Goal: Book appointment/travel/reservation

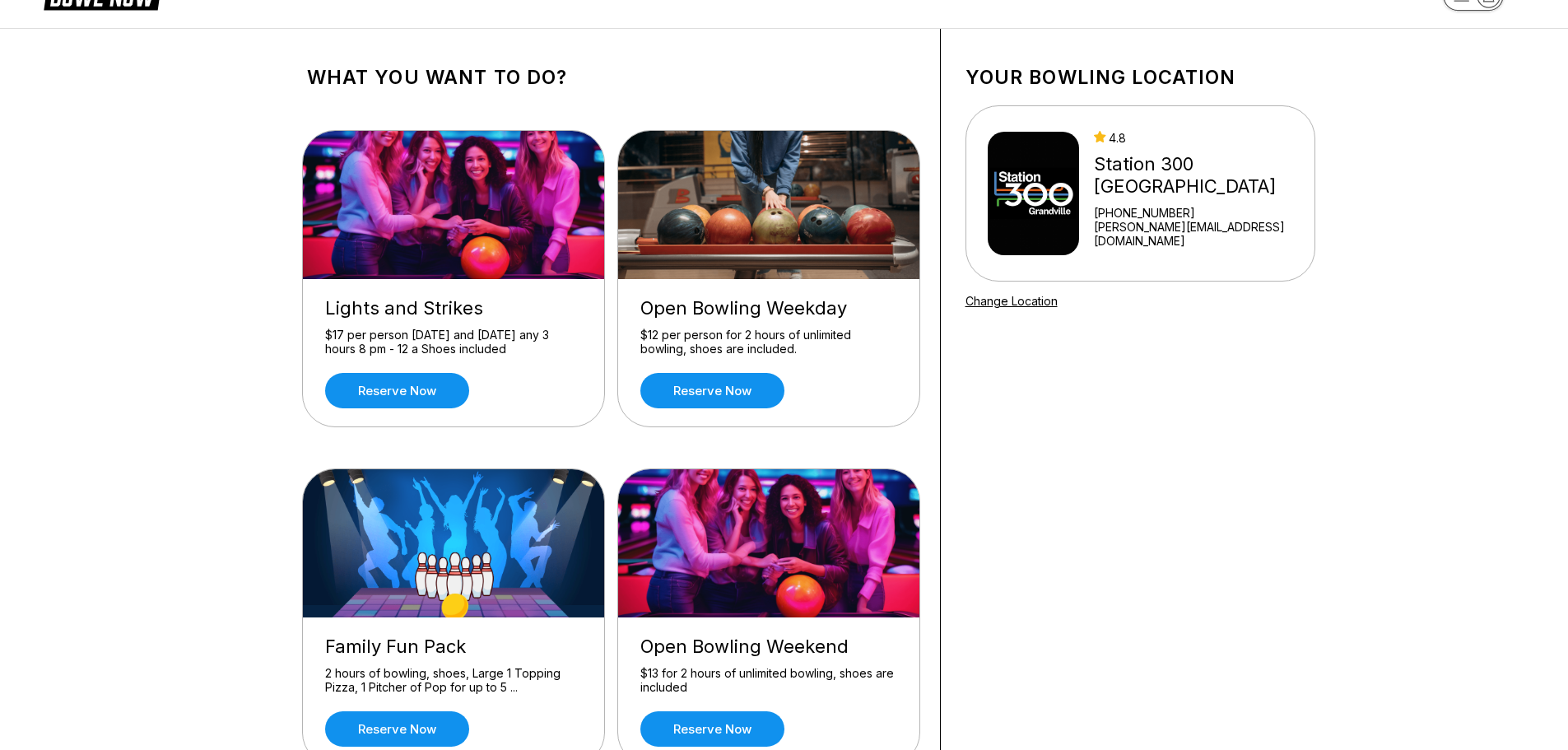
scroll to position [247, 0]
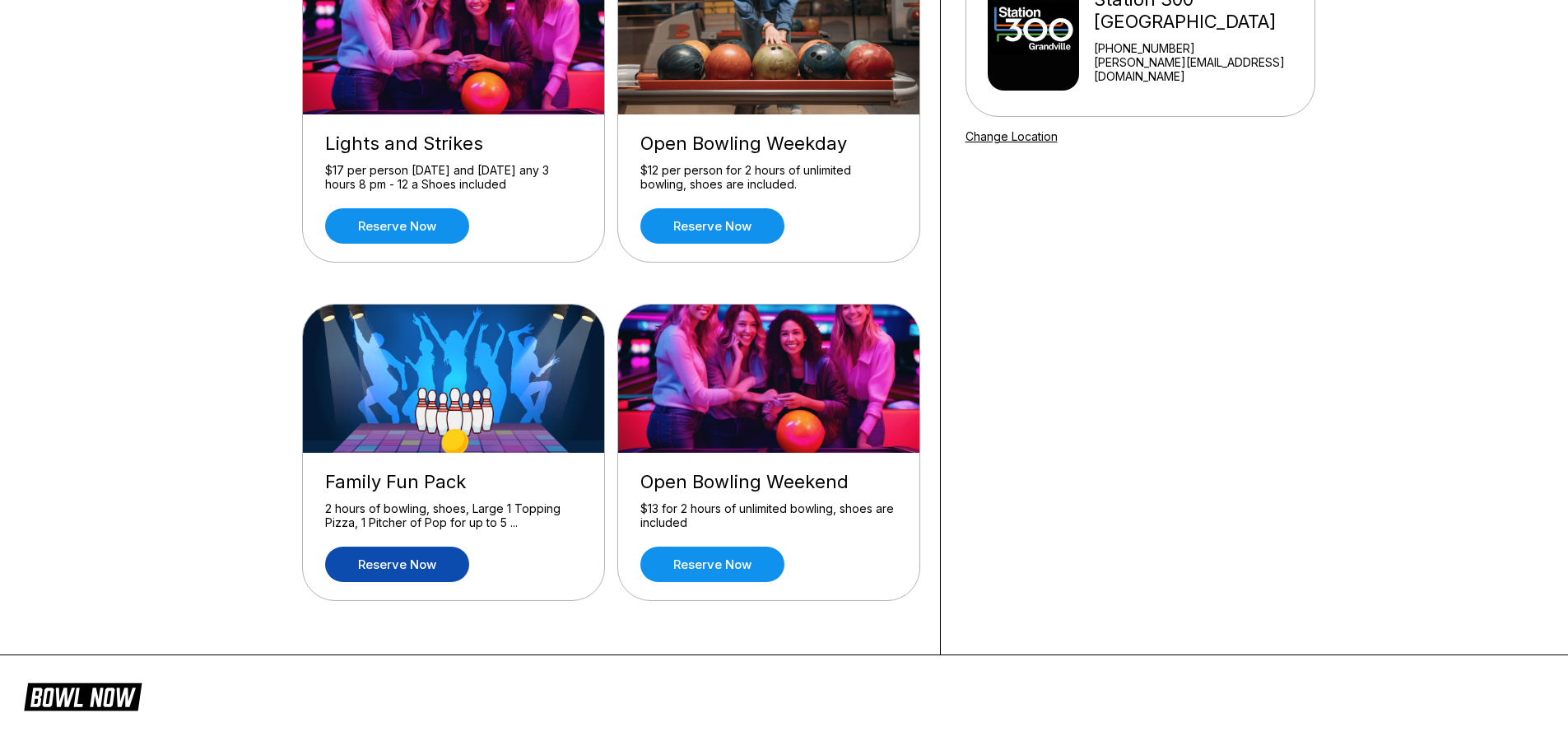
click at [413, 547] on link "Reserve now" at bounding box center [397, 564] width 144 height 35
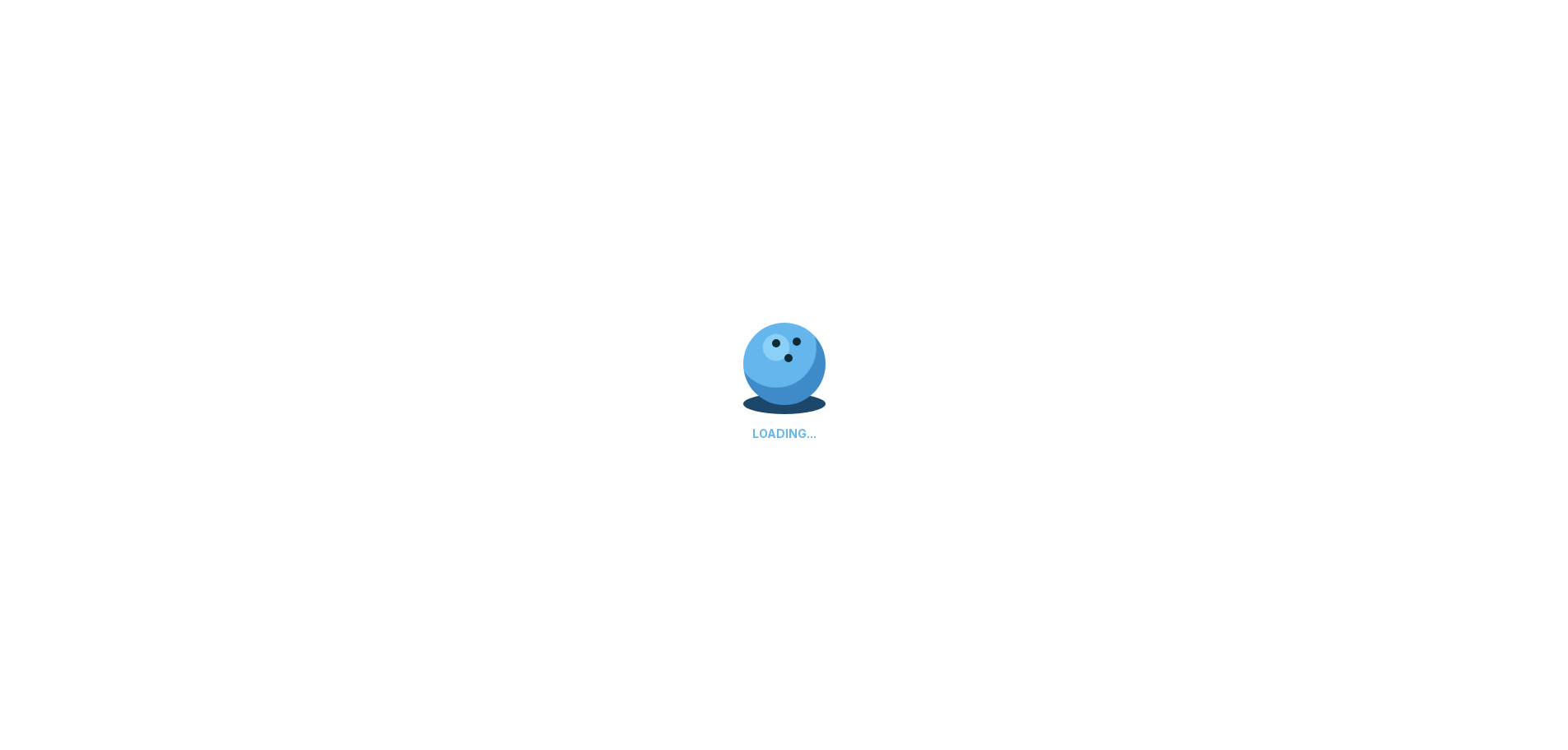
scroll to position [0, 0]
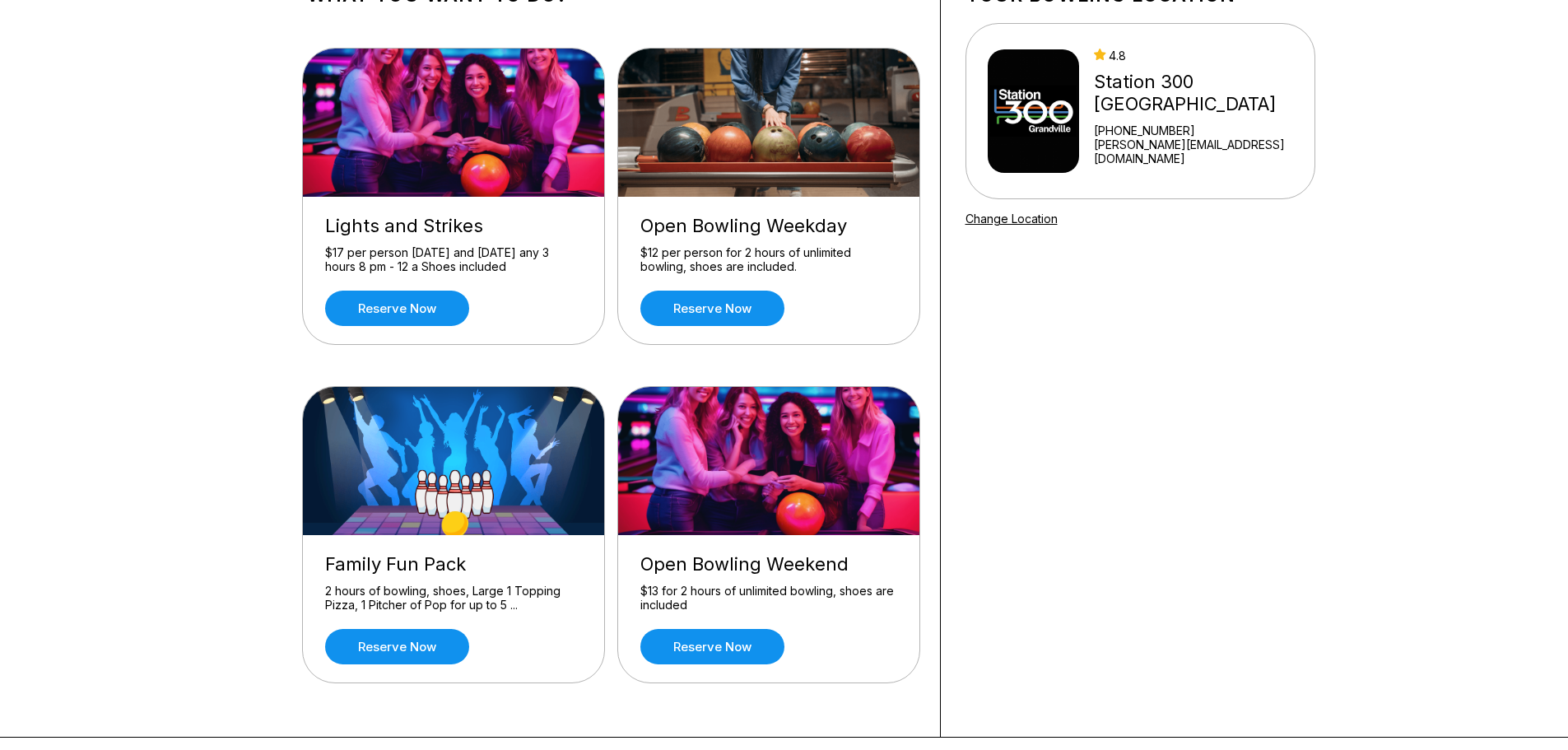
scroll to position [247, 0]
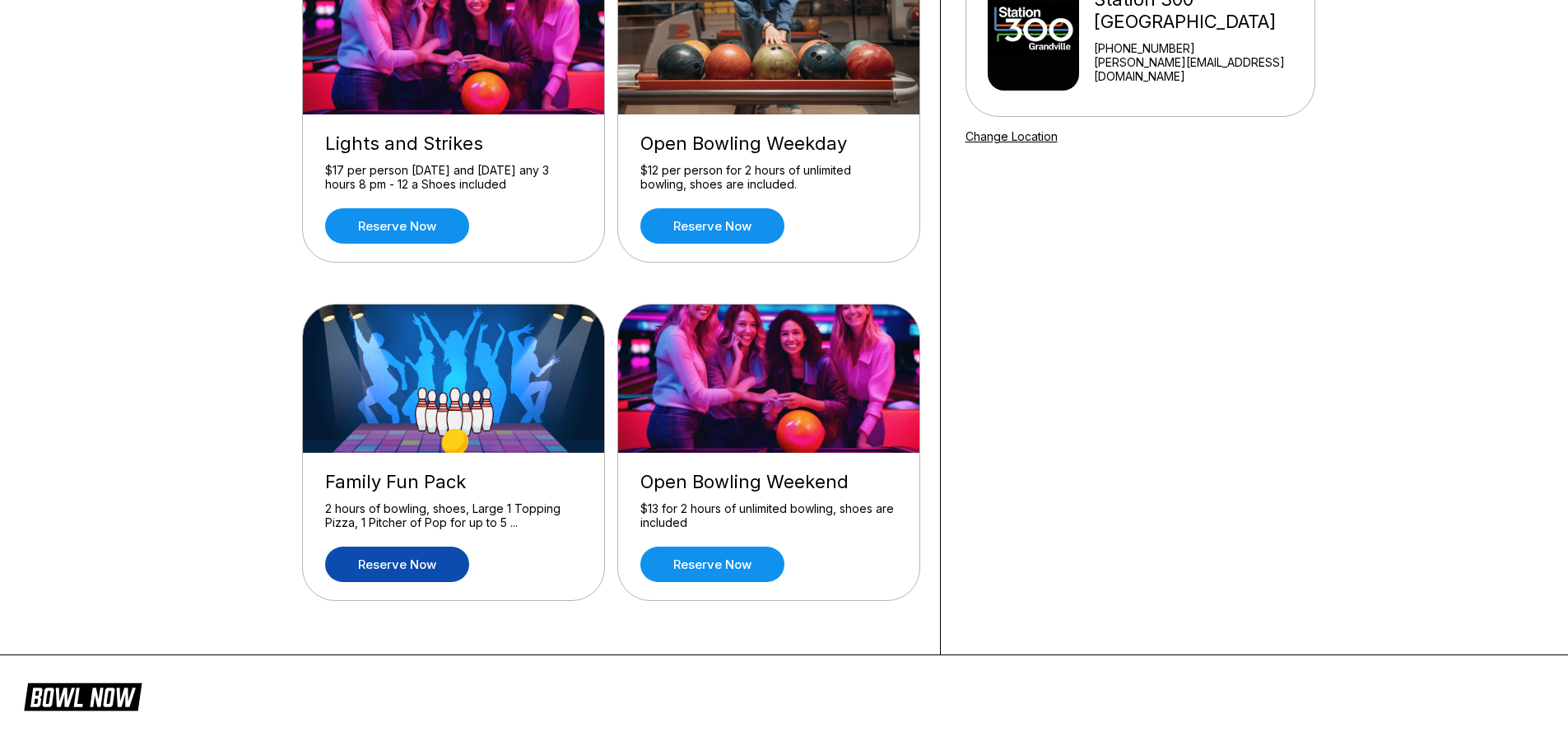
click at [391, 547] on link "Reserve now" at bounding box center [397, 564] width 144 height 35
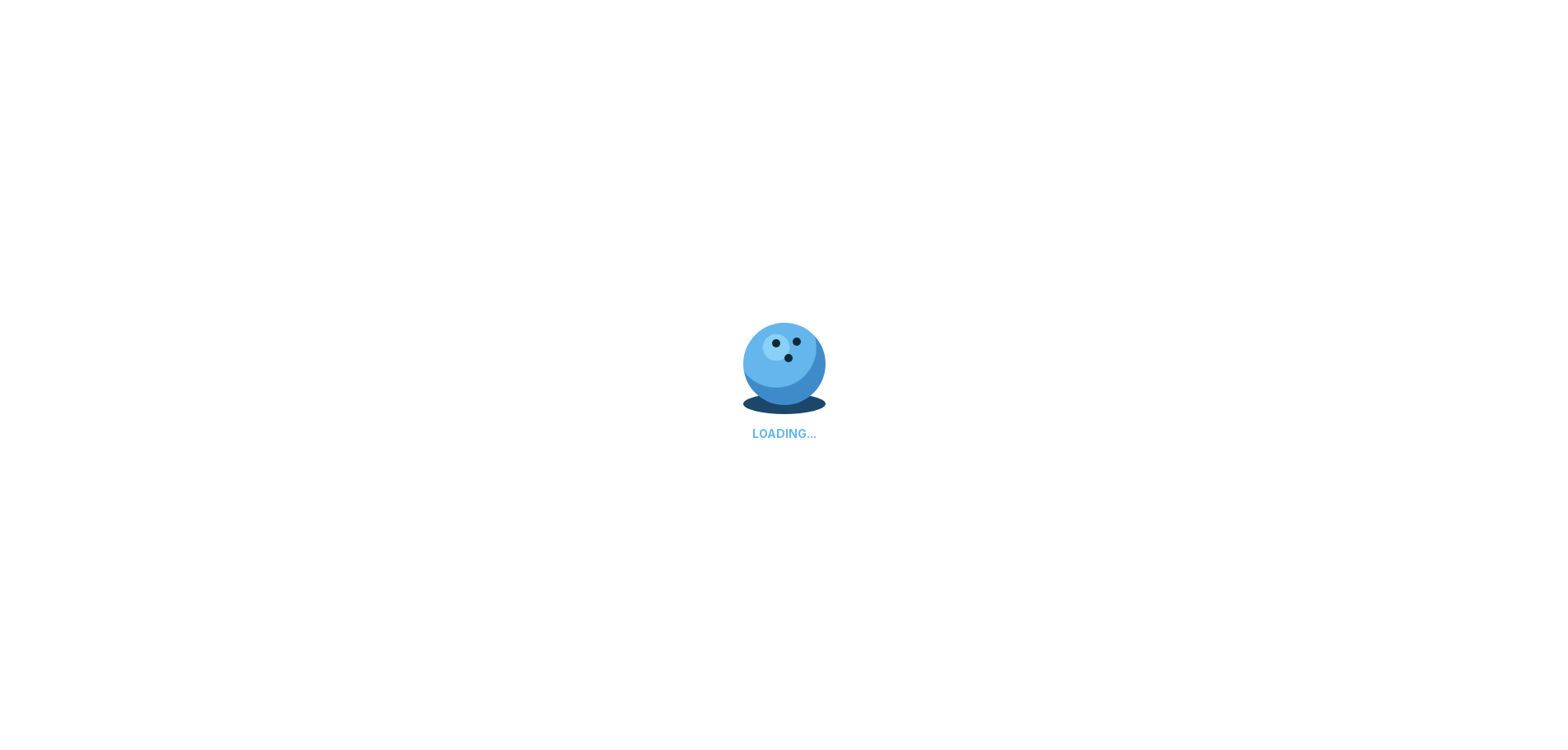
scroll to position [0, 0]
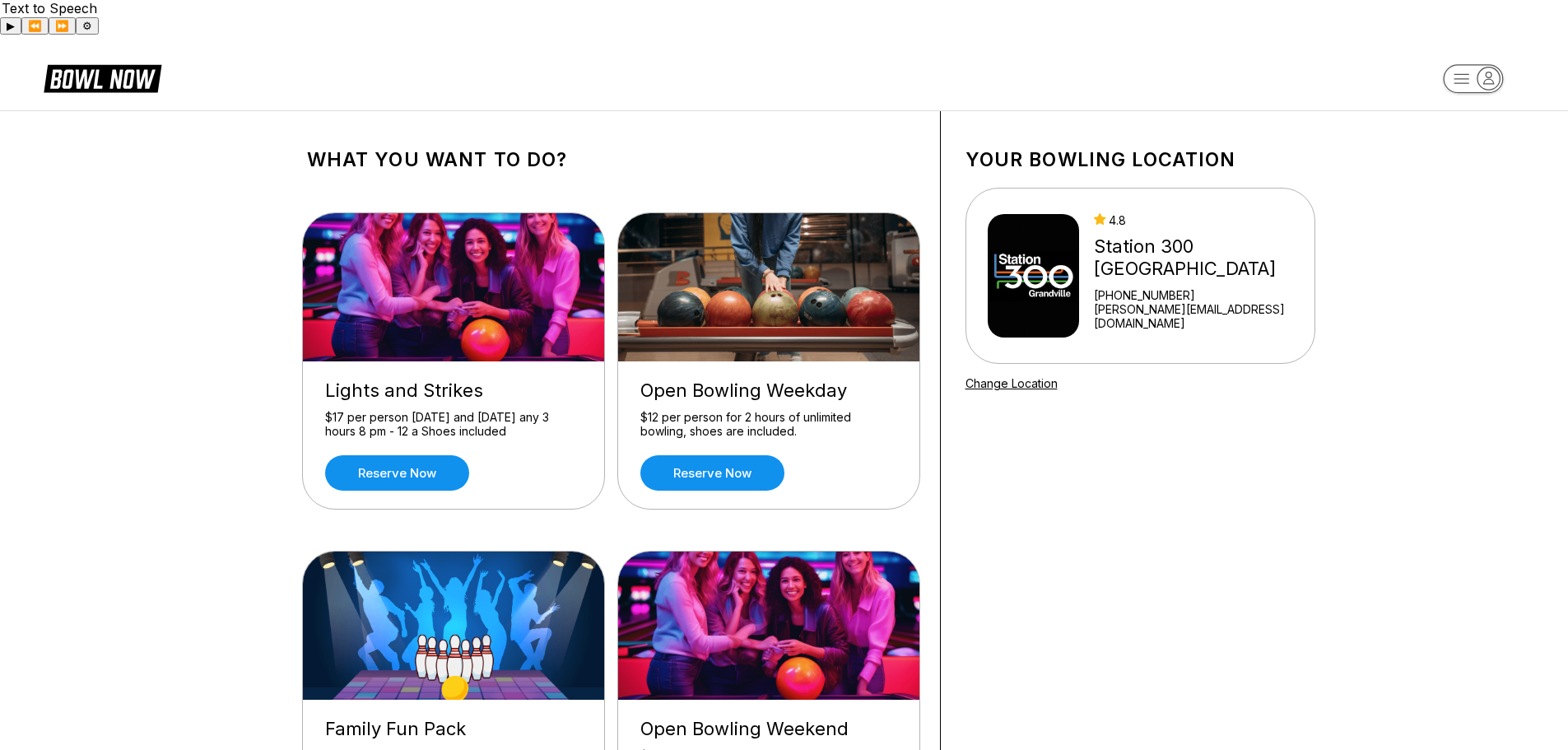
scroll to position [82, 0]
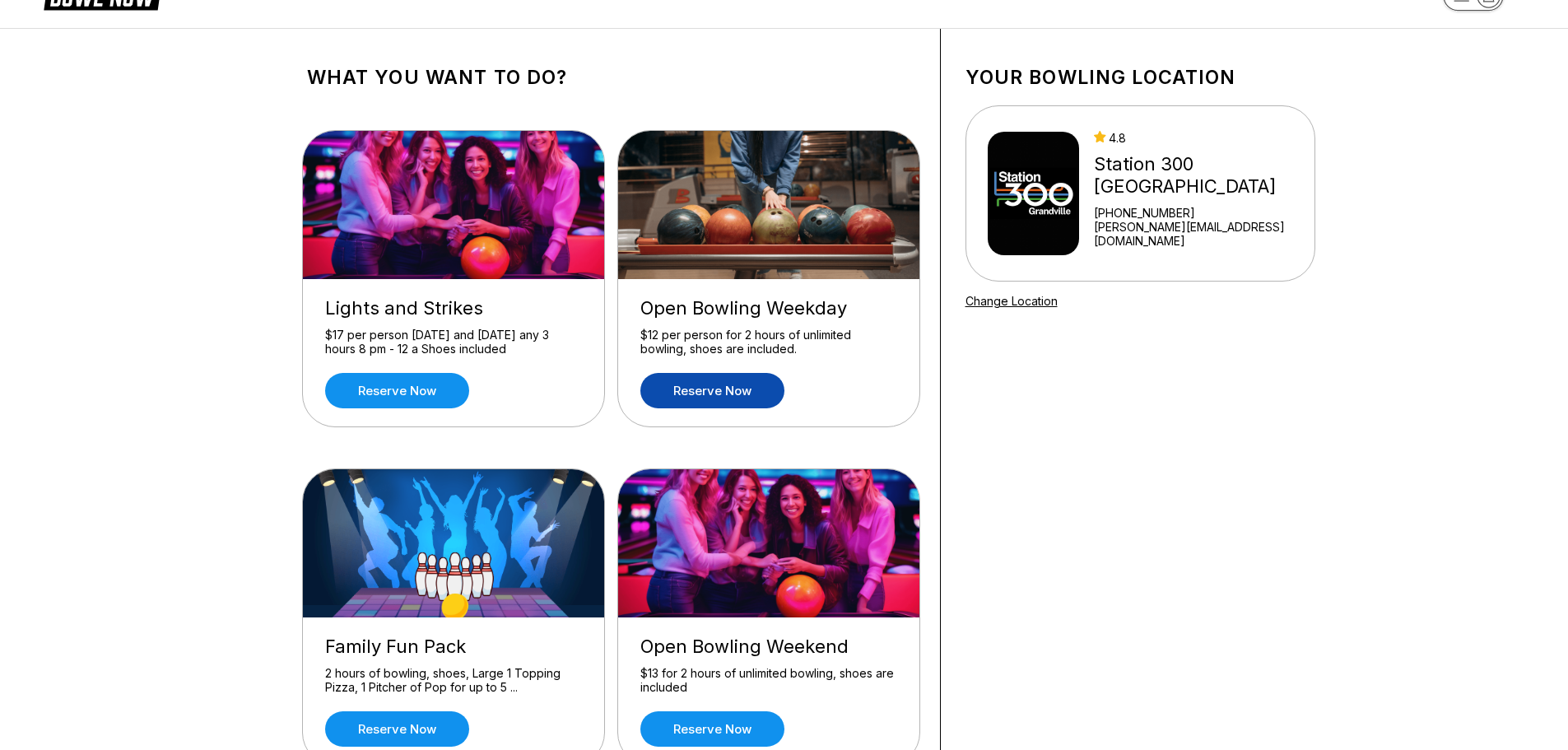
click at [739, 374] on link "Reserve now" at bounding box center [713, 390] width 144 height 35
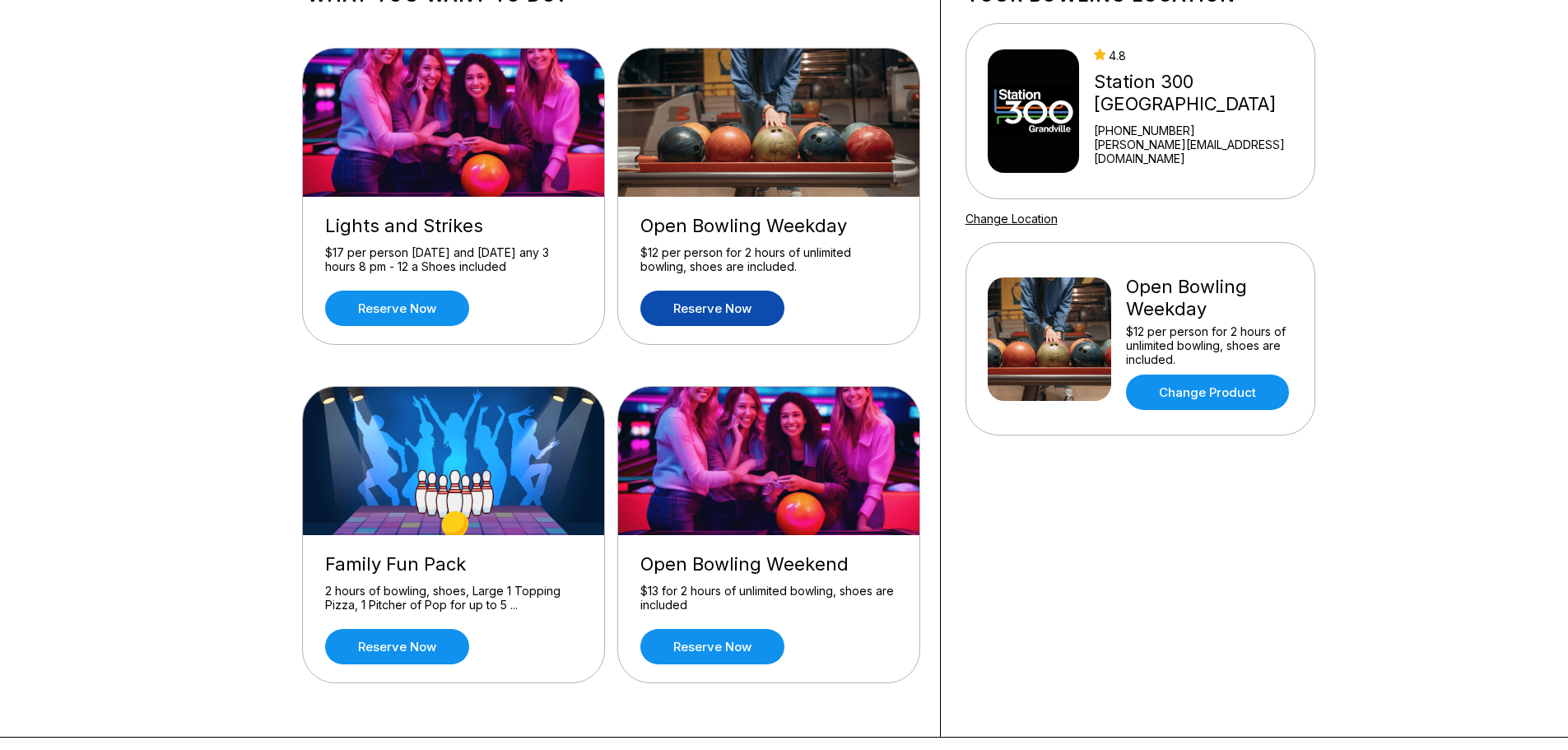
scroll to position [247, 0]
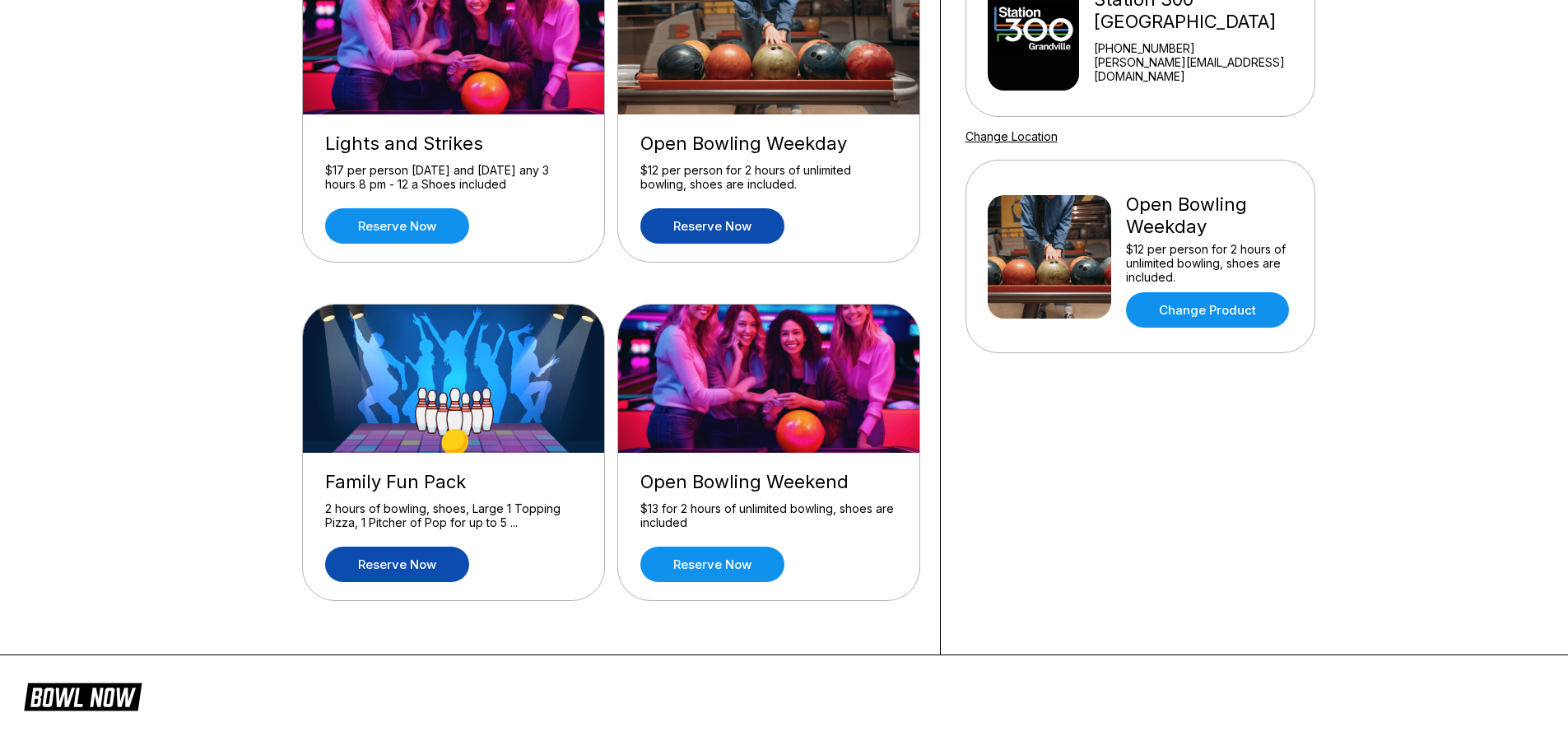
click at [427, 547] on link "Reserve now" at bounding box center [397, 564] width 144 height 35
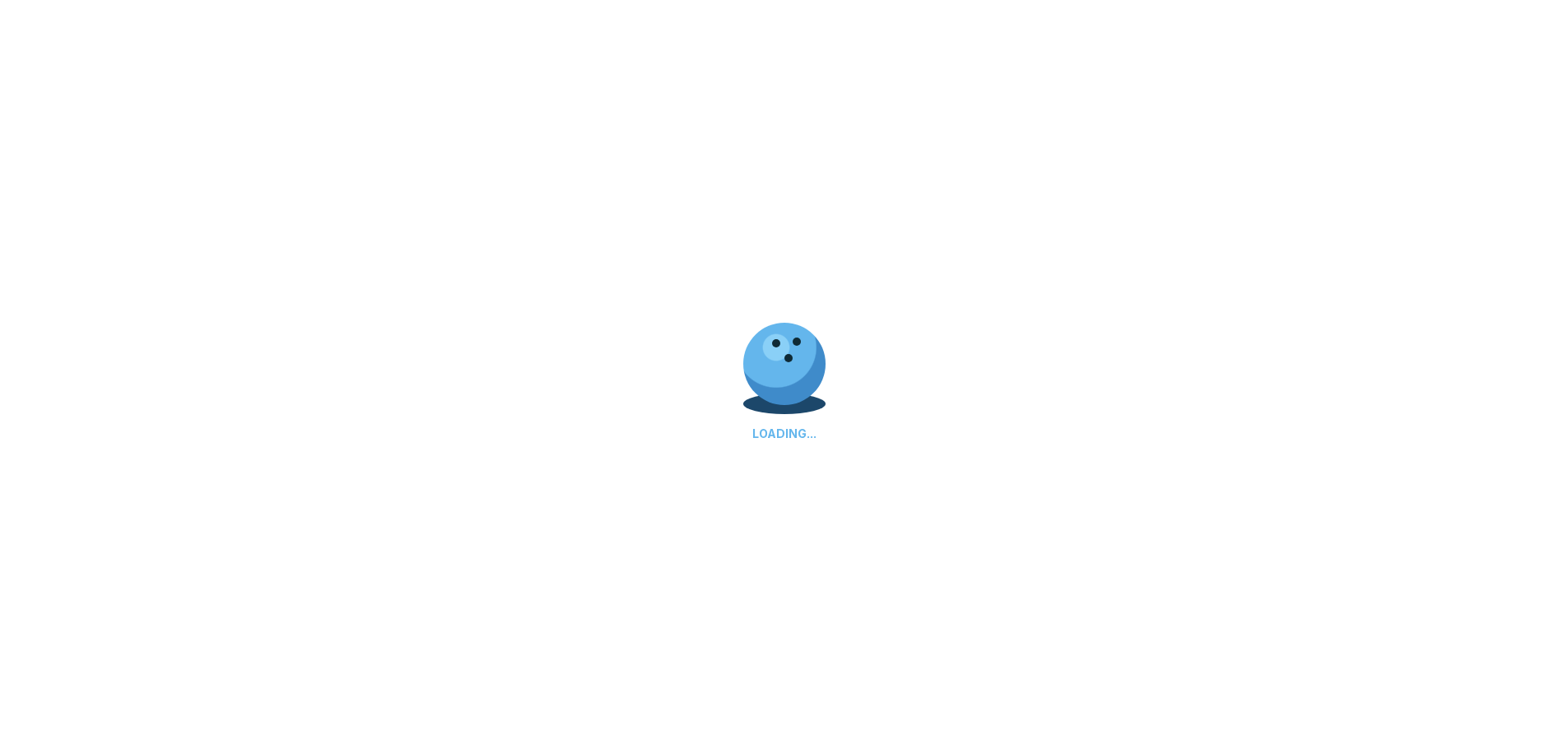
scroll to position [0, 0]
click at [798, 358] on div at bounding box center [784, 364] width 88 height 88
